Goal: Navigation & Orientation: Find specific page/section

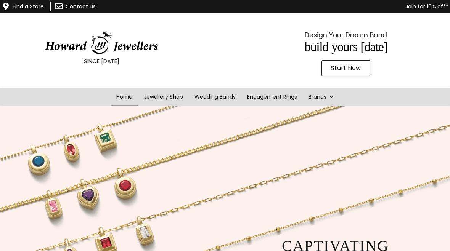
click at [333, 96] on span at bounding box center [331, 97] width 5 height 19
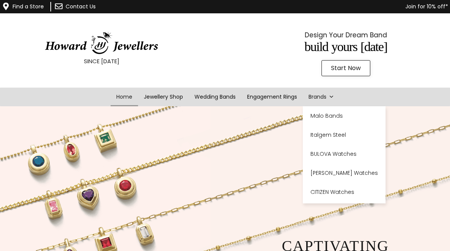
click at [306, 104] on link "Brands" at bounding box center [321, 97] width 37 height 19
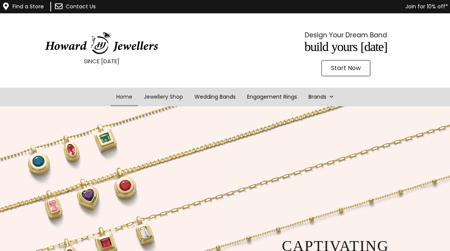
click at [163, 98] on link "Jewellery Shop" at bounding box center [163, 97] width 51 height 19
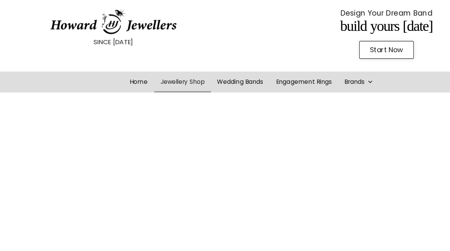
scroll to position [26, 0]
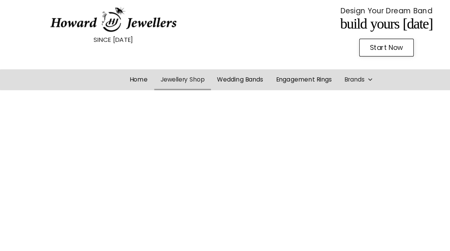
click at [326, 76] on link "Brands" at bounding box center [321, 71] width 37 height 19
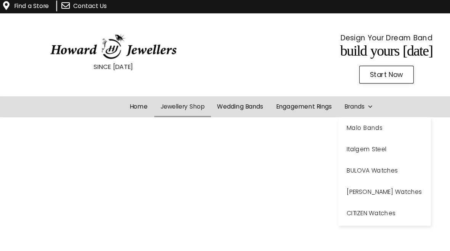
scroll to position [0, 0]
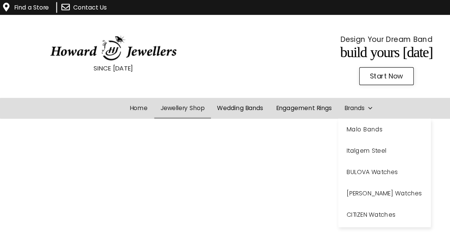
click at [123, 96] on link "Home" at bounding box center [124, 97] width 27 height 19
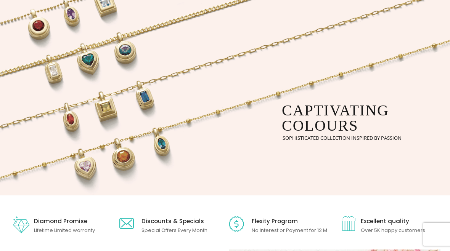
scroll to position [141, 0]
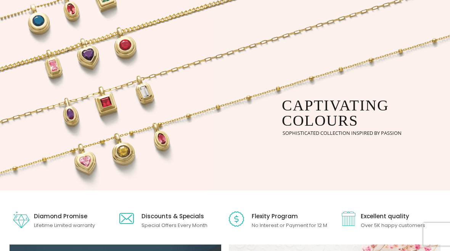
click at [382, 21] on img at bounding box center [259, 78] width 519 height 225
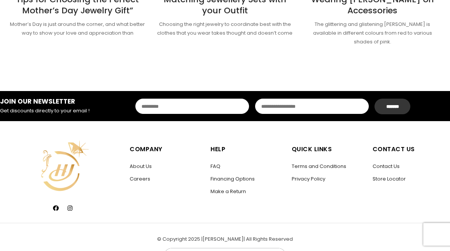
scroll to position [1061, 0]
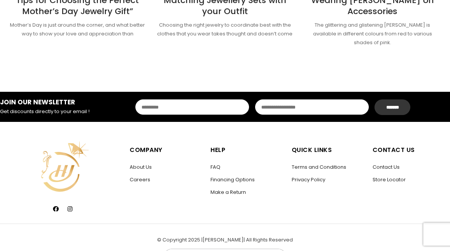
click at [393, 176] on link "Store Locator" at bounding box center [389, 179] width 33 height 7
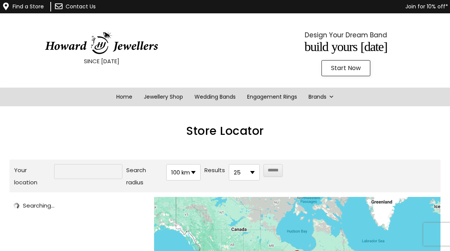
click at [69, 165] on input "Your location" at bounding box center [88, 171] width 68 height 15
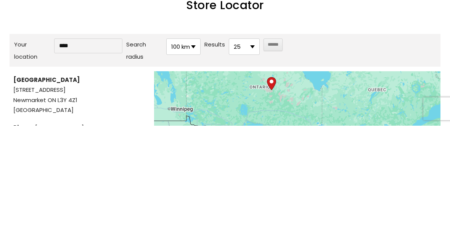
type input "***"
click at [25, 202] on strong "Upper Canada Mall" at bounding box center [46, 206] width 66 height 8
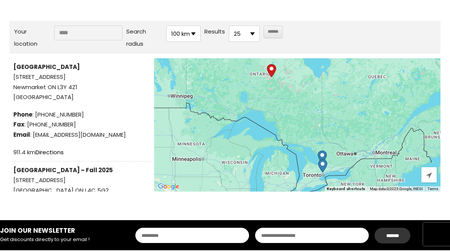
scroll to position [159, 0]
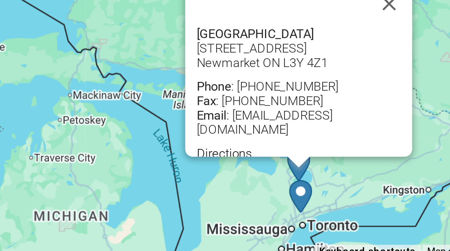
click at [357, 61] on button "Close" at bounding box center [366, 70] width 18 height 18
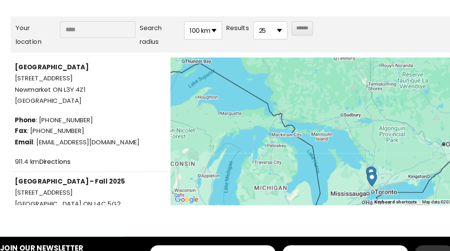
scroll to position [123, 0]
